Goal: Transaction & Acquisition: Purchase product/service

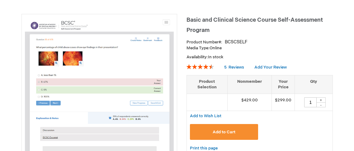
scroll to position [78, 0]
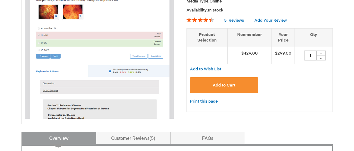
scroll to position [0, 0]
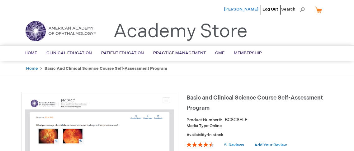
click at [234, 8] on span "[PERSON_NAME]" at bounding box center [241, 9] width 35 height 5
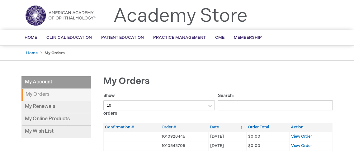
scroll to position [134, 0]
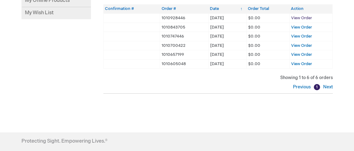
click at [309, 18] on span "View Order" at bounding box center [301, 18] width 21 height 5
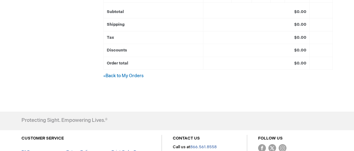
scroll to position [261, 0]
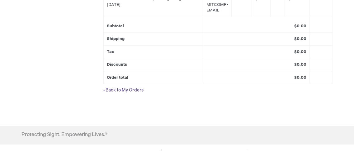
click at [109, 93] on link "« Back to My Orders" at bounding box center [123, 90] width 40 height 5
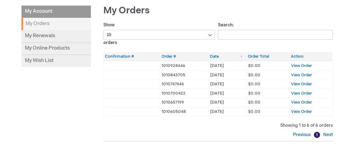
scroll to position [77, 0]
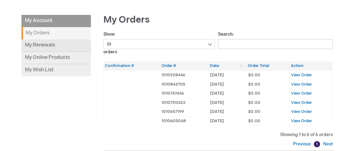
click at [58, 49] on link "My Renewals" at bounding box center [55, 46] width 69 height 12
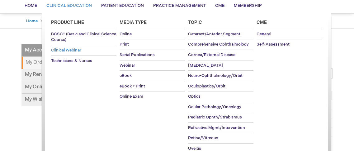
scroll to position [50, 0]
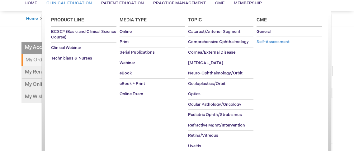
click at [279, 45] on link "Self-Assessment" at bounding box center [288, 42] width 65 height 10
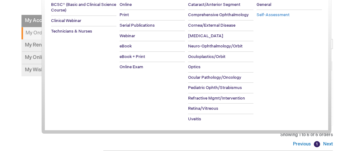
scroll to position [78, 0]
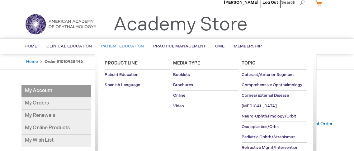
scroll to position [8, 0]
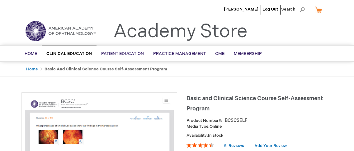
type input "1"
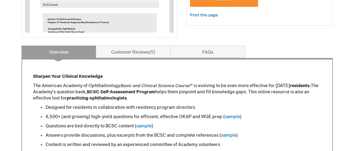
scroll to position [213, 0]
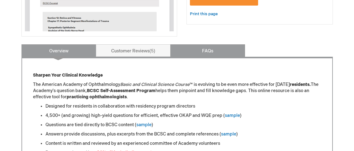
click at [197, 49] on link "FAQs" at bounding box center [207, 50] width 75 height 12
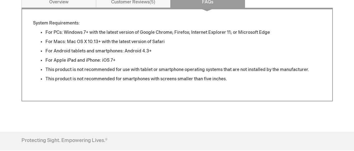
scroll to position [244, 0]
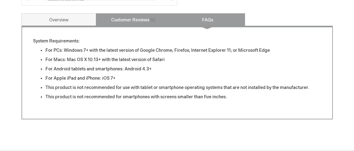
click at [137, 19] on link "Customer Reviews 5" at bounding box center [133, 19] width 75 height 12
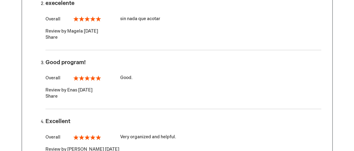
scroll to position [335, 0]
